Goal: Task Accomplishment & Management: Manage account settings

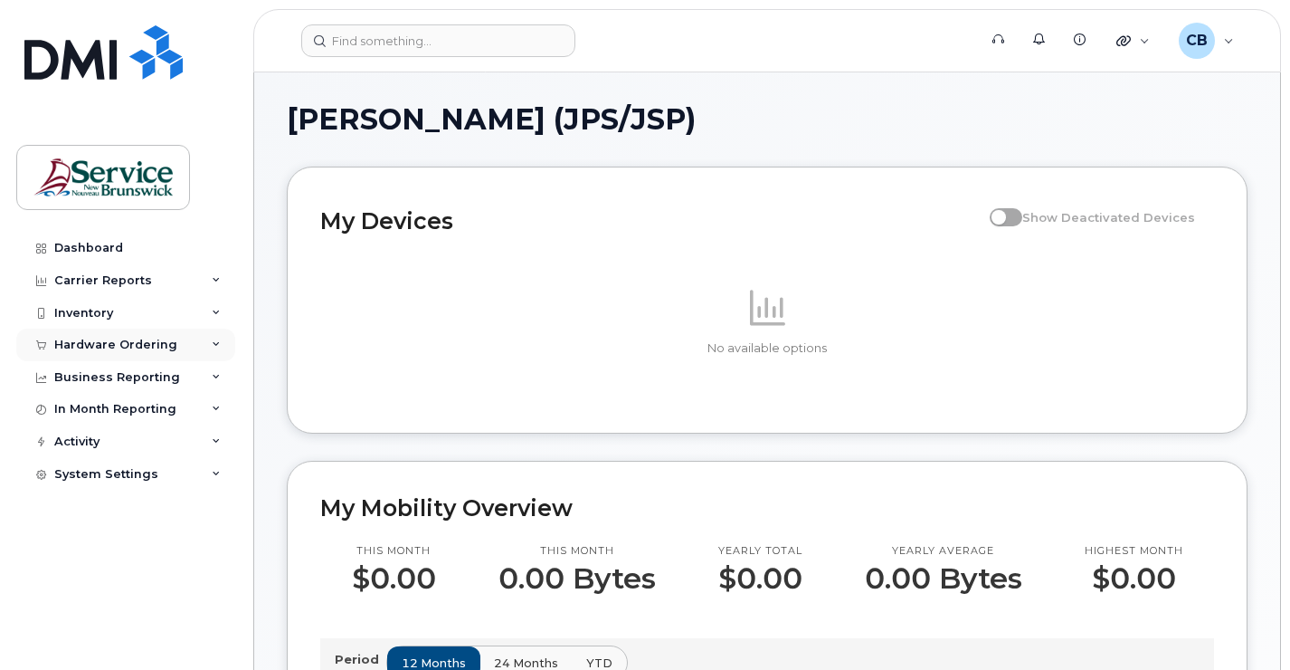
click at [104, 343] on div "Hardware Ordering" at bounding box center [115, 344] width 123 height 14
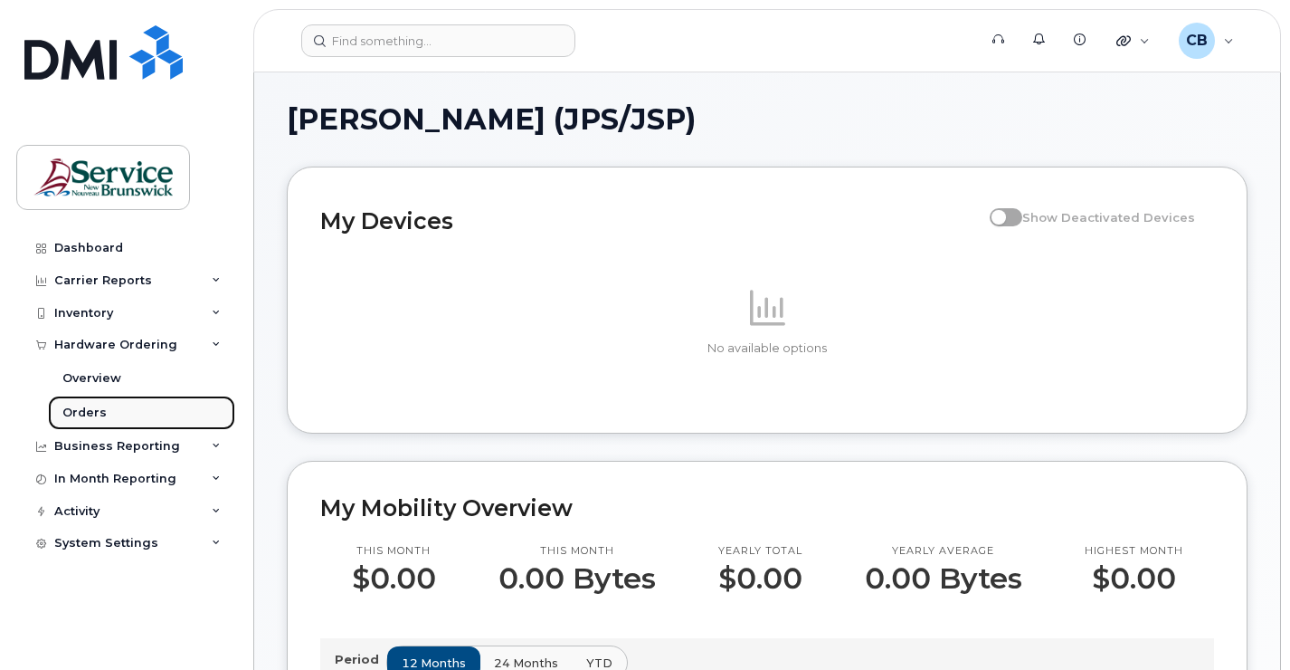
click at [76, 414] on div "Orders" at bounding box center [84, 412] width 44 height 16
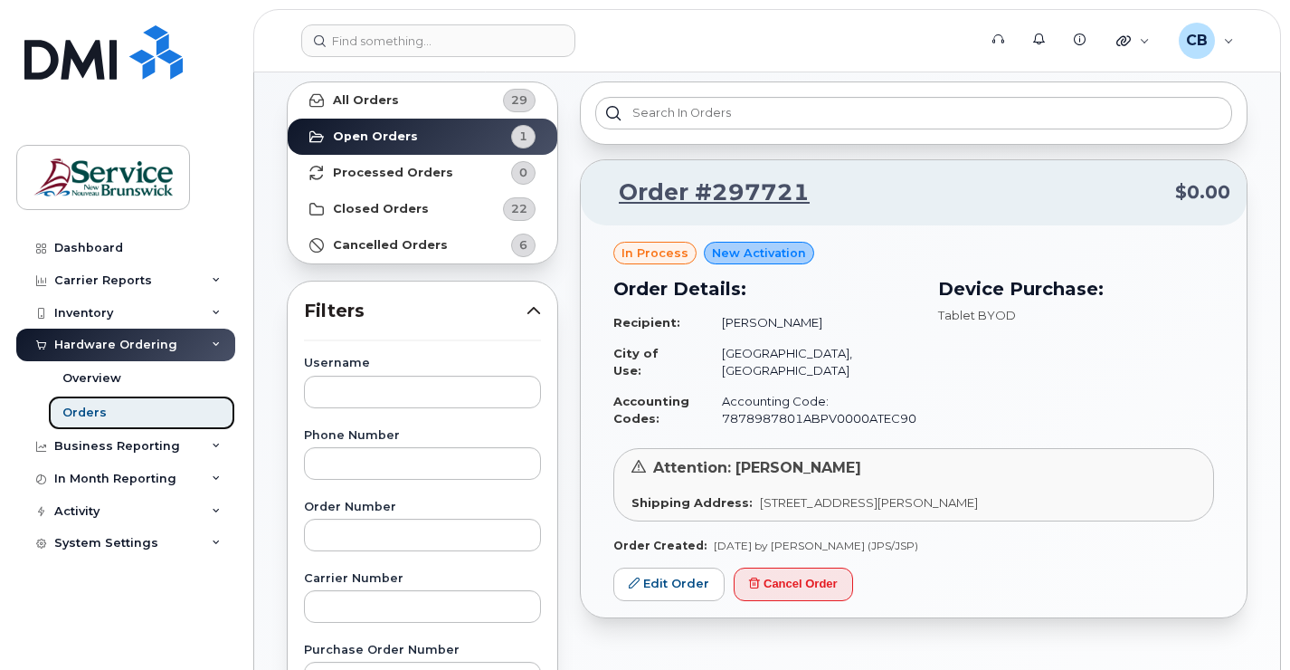
scroll to position [90, 0]
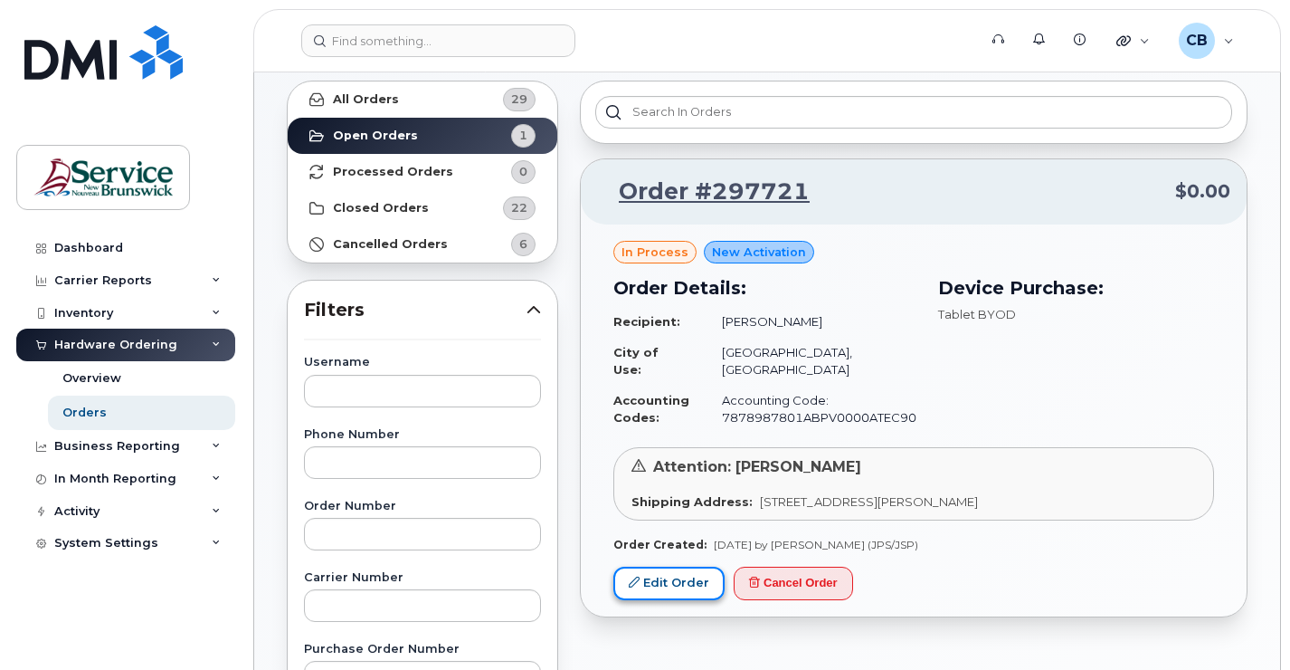
click at [653, 570] on link "Edit Order" at bounding box center [668, 582] width 111 height 33
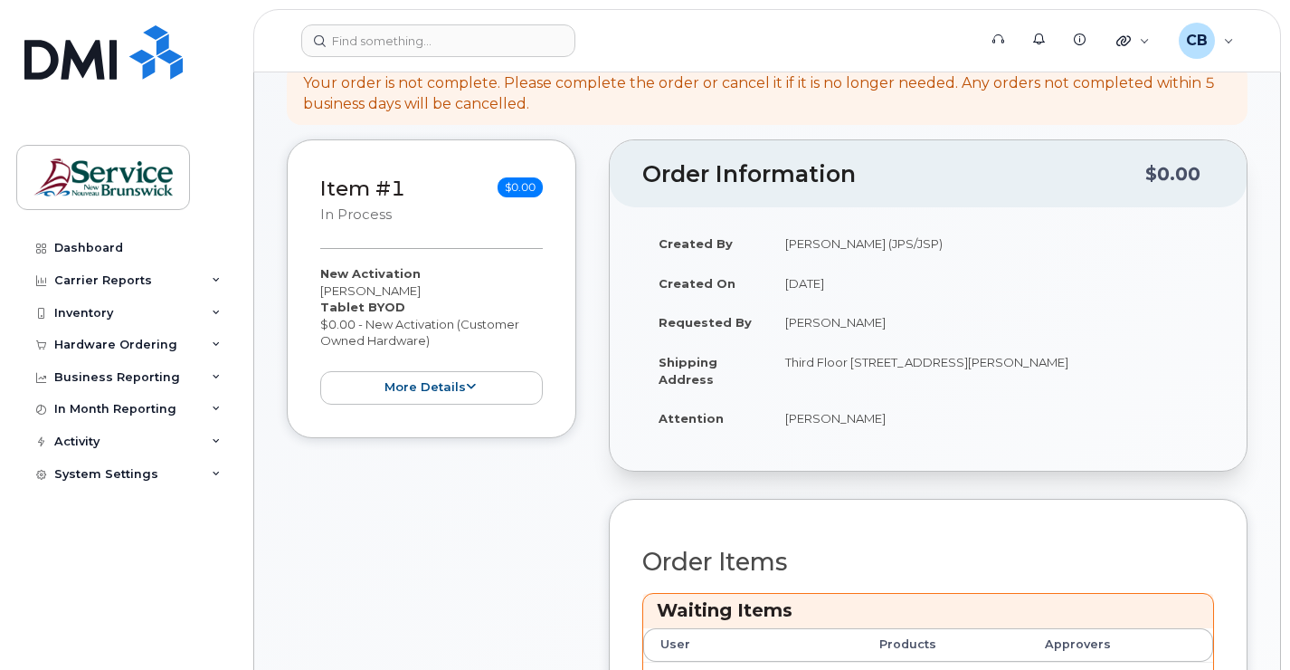
scroll to position [181, 0]
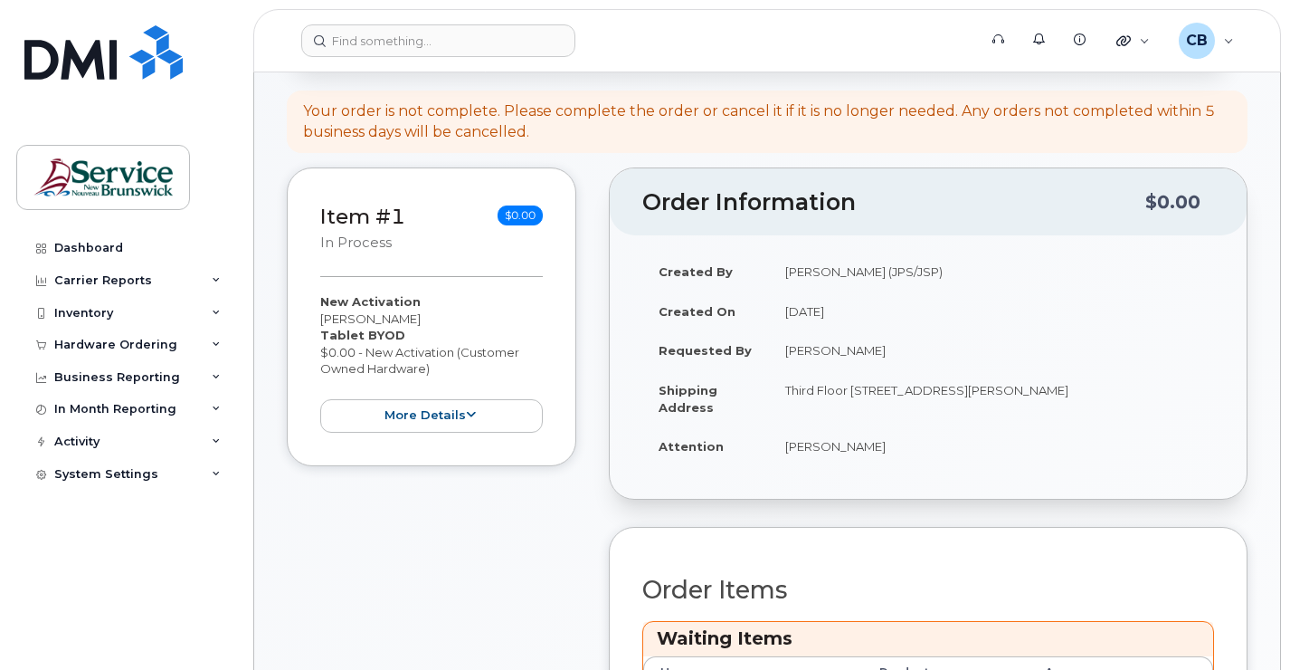
click at [830, 394] on td "Third Floor 20 McGloin St FREDERICTON NB E3A 5T8 CANADA" at bounding box center [991, 398] width 445 height 56
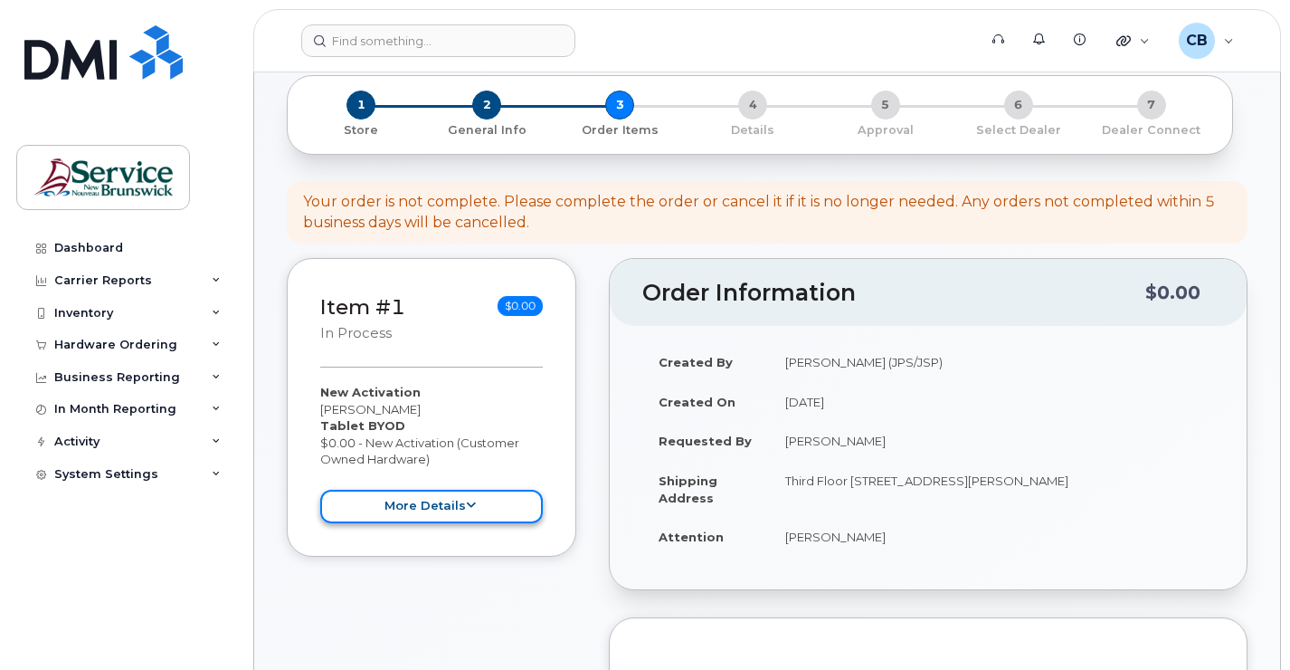
click at [476, 508] on button "more details" at bounding box center [431, 505] width 223 height 33
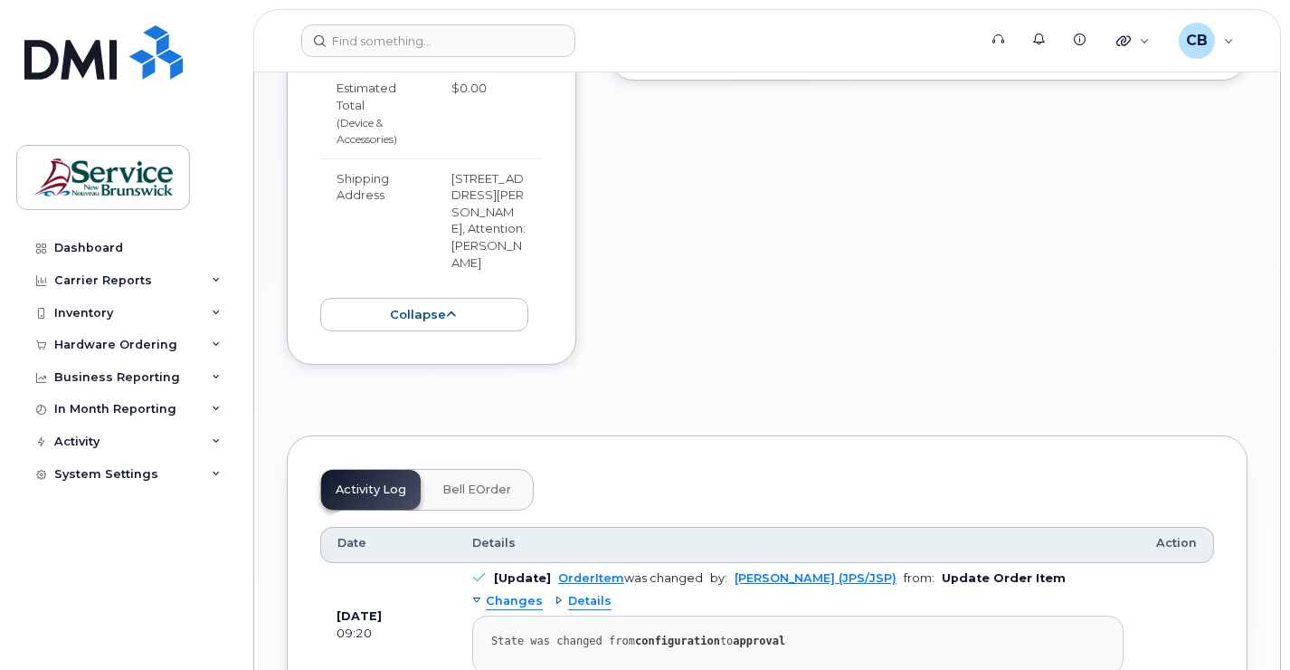
scroll to position [1086, 0]
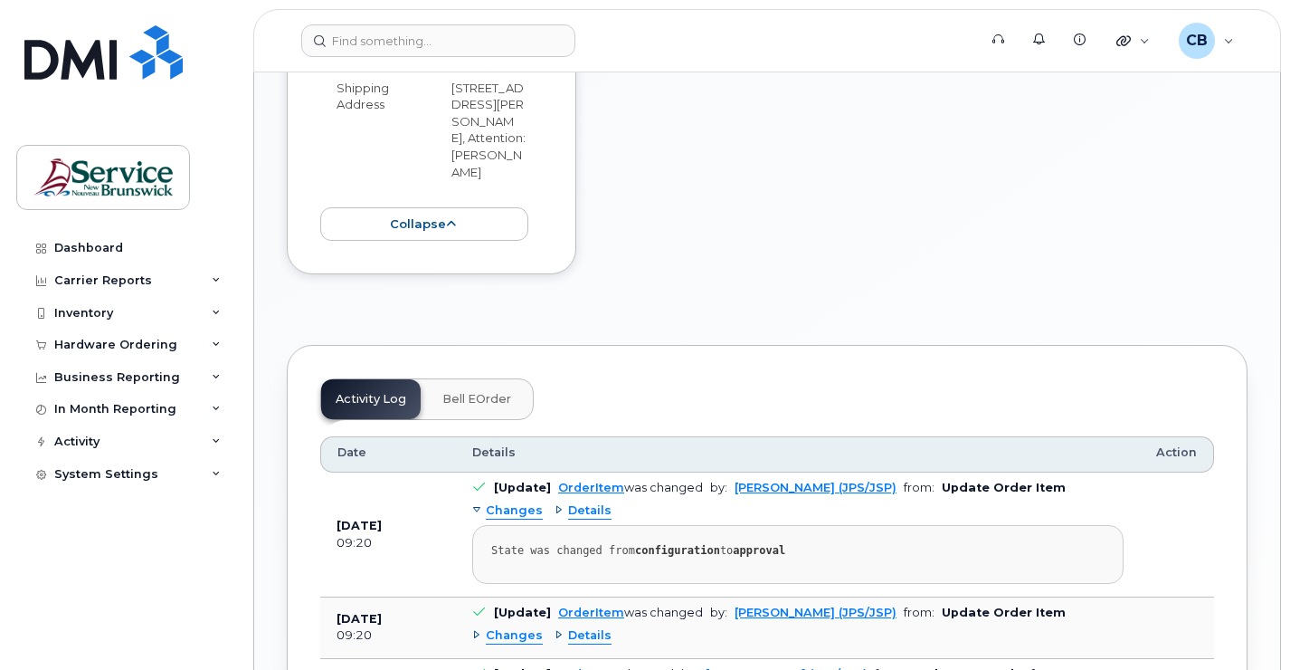
click at [500, 404] on span "Bell eOrder" at bounding box center [476, 399] width 69 height 14
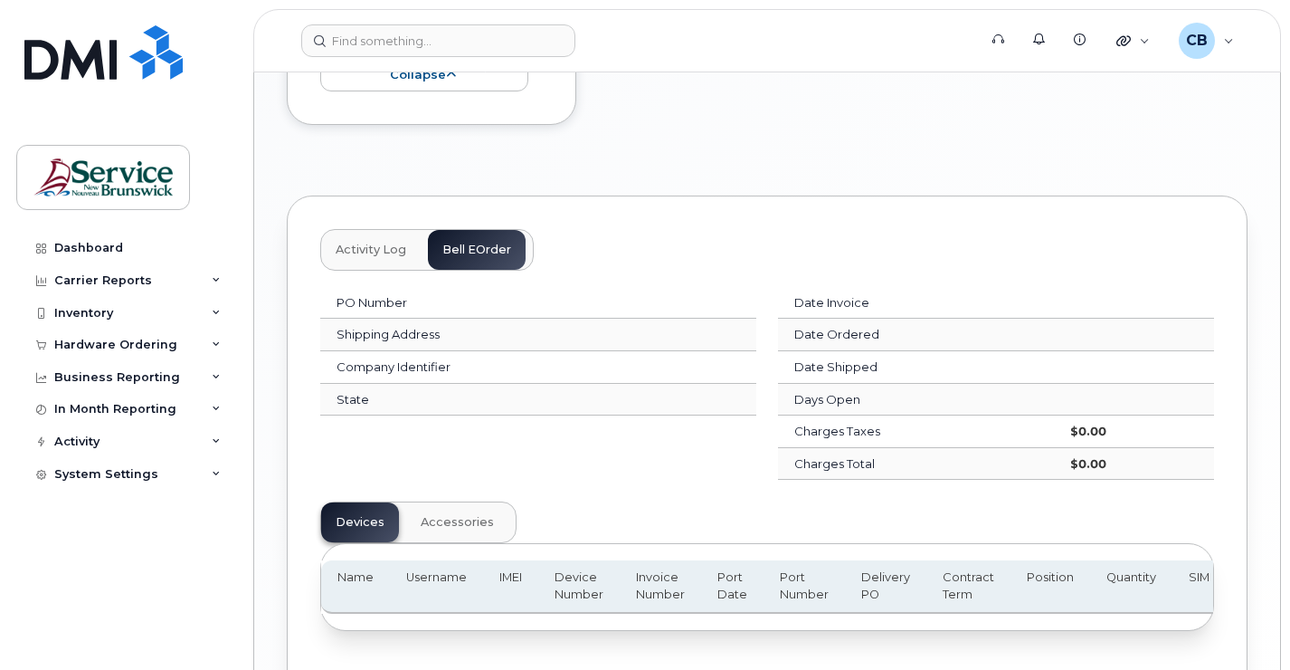
scroll to position [1267, 0]
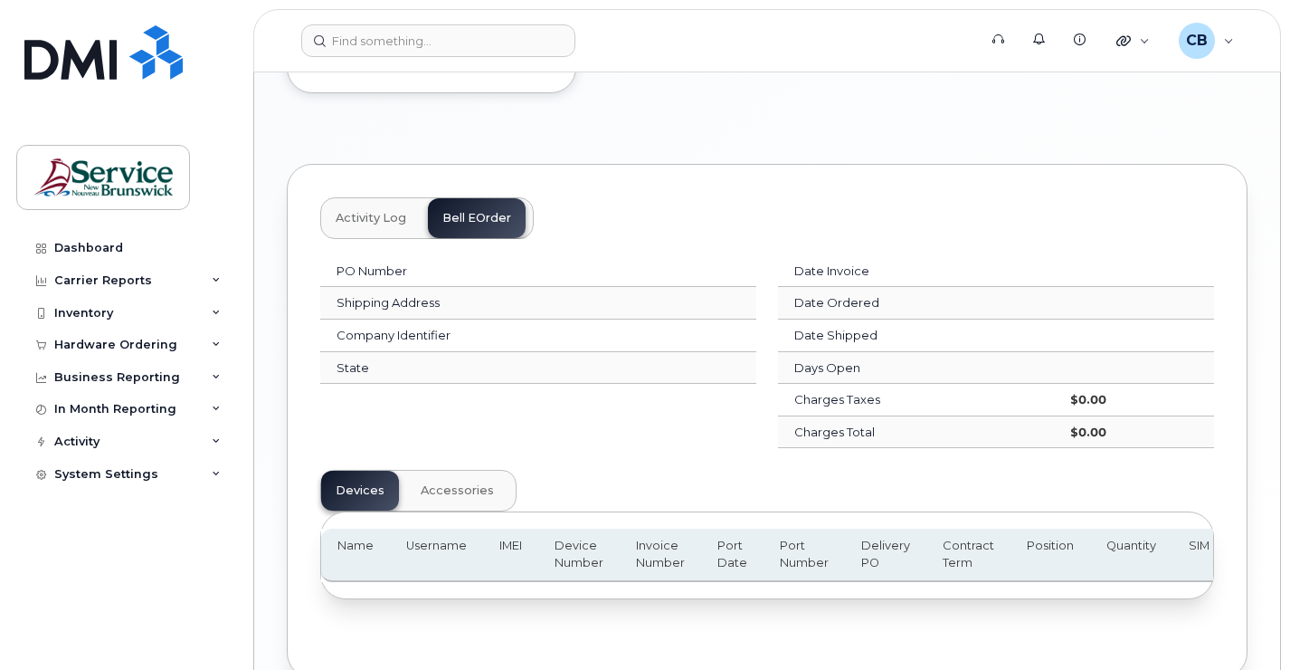
click at [383, 223] on span "Activity Log" at bounding box center [371, 218] width 71 height 14
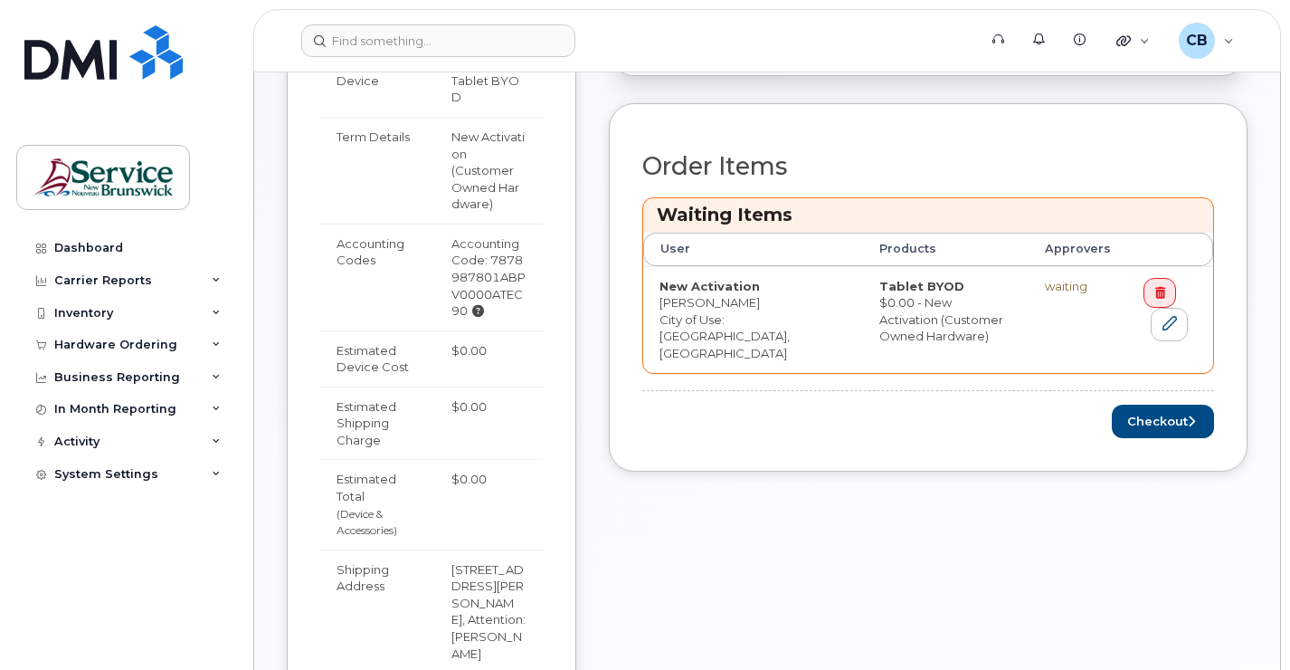
scroll to position [632, 0]
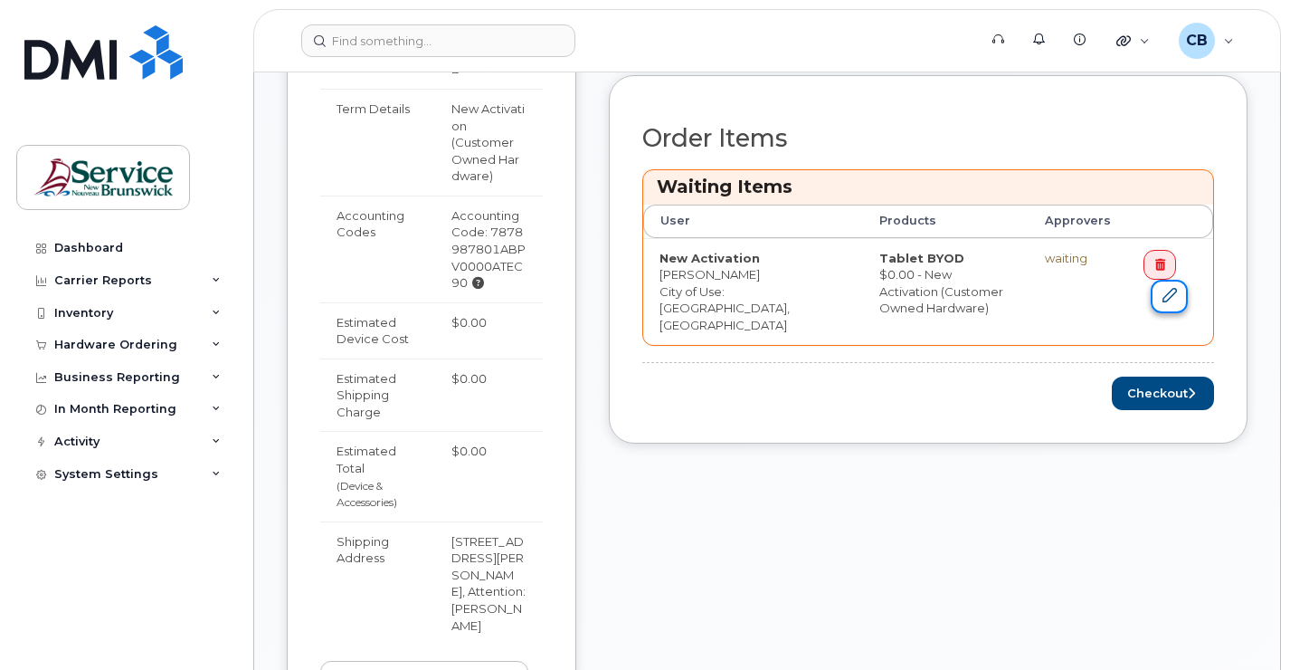
click at [1172, 299] on link at bounding box center [1169, 296] width 36 height 33
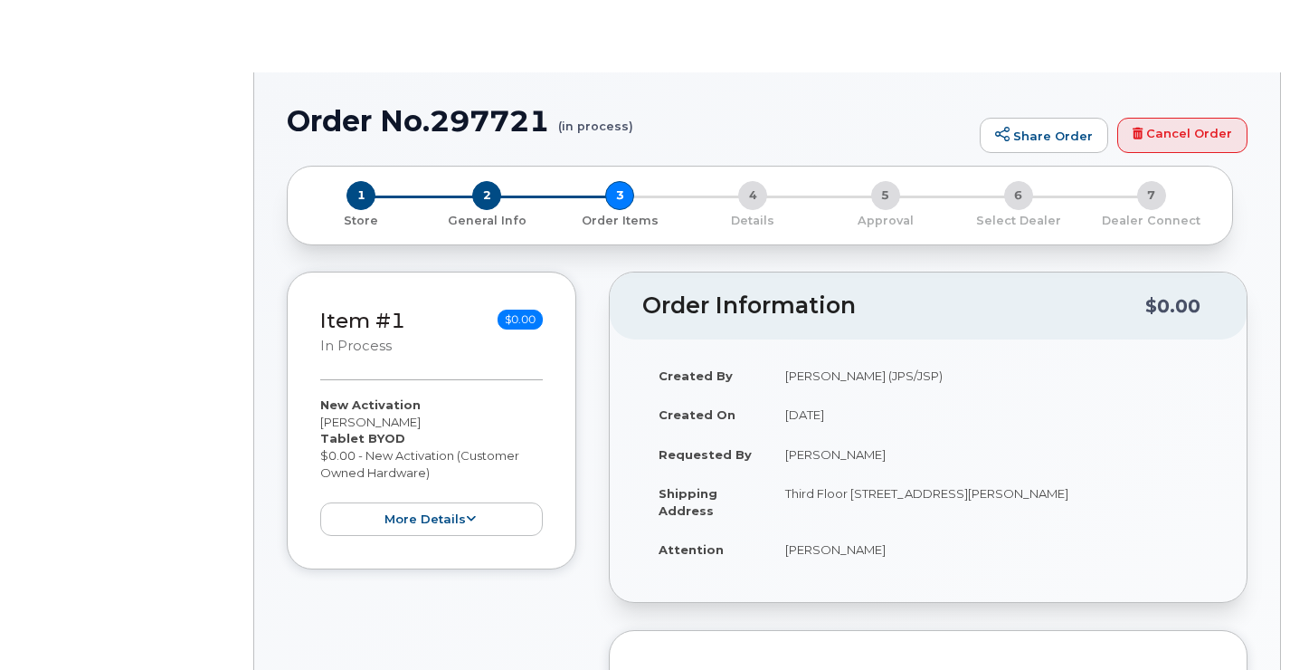
radio input "true"
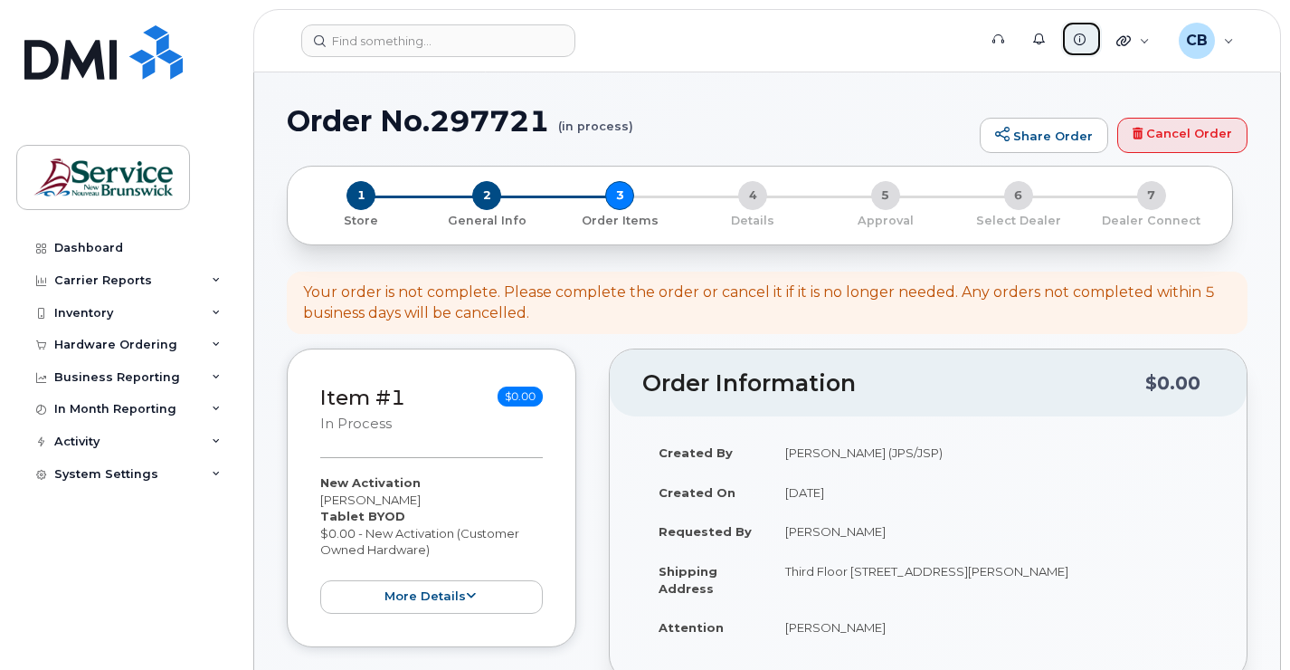
click at [1074, 43] on icon at bounding box center [1080, 39] width 12 height 12
